Goal: Task Accomplishment & Management: Manage account settings

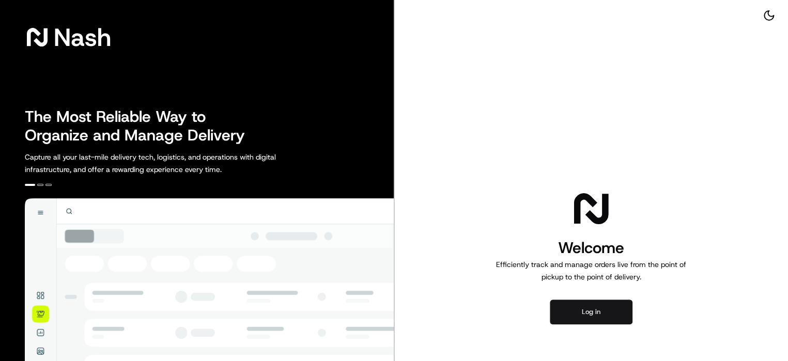
click at [596, 318] on button "Log in" at bounding box center [591, 312] width 83 height 25
